Goal: Use online tool/utility: Utilize a website feature to perform a specific function

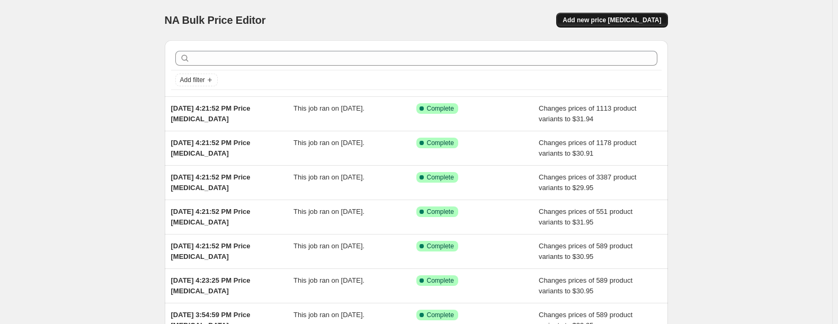
click at [637, 22] on span "Add new price [MEDICAL_DATA]" at bounding box center [612, 20] width 99 height 8
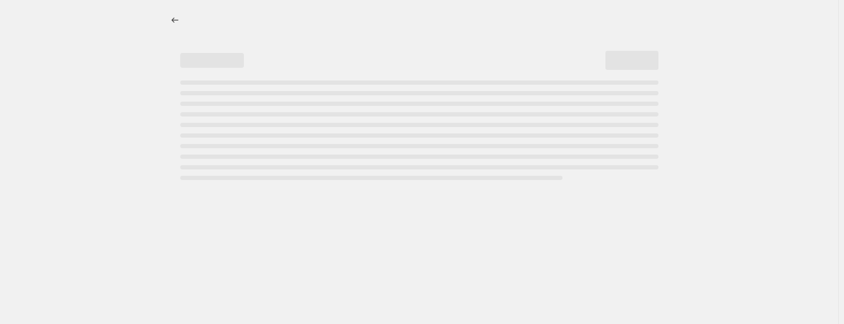
select select "percentage"
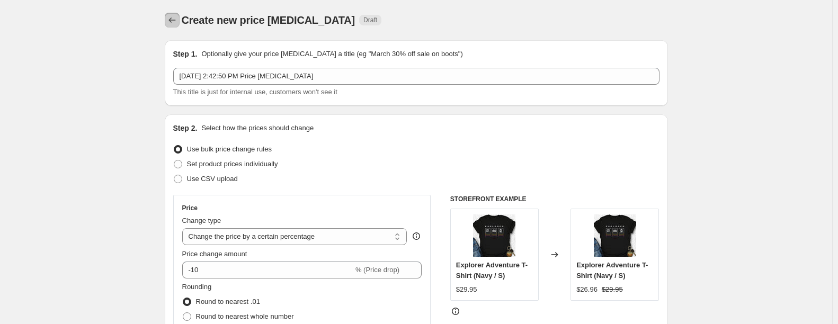
click at [178, 18] on icon "Price change jobs" at bounding box center [172, 20] width 11 height 11
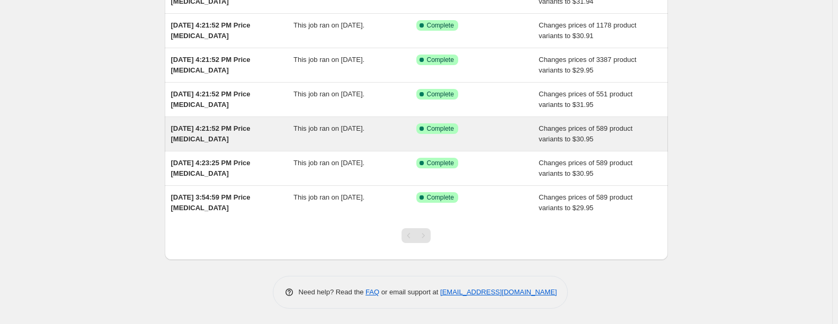
scroll to position [118, 0]
